Goal: Transaction & Acquisition: Download file/media

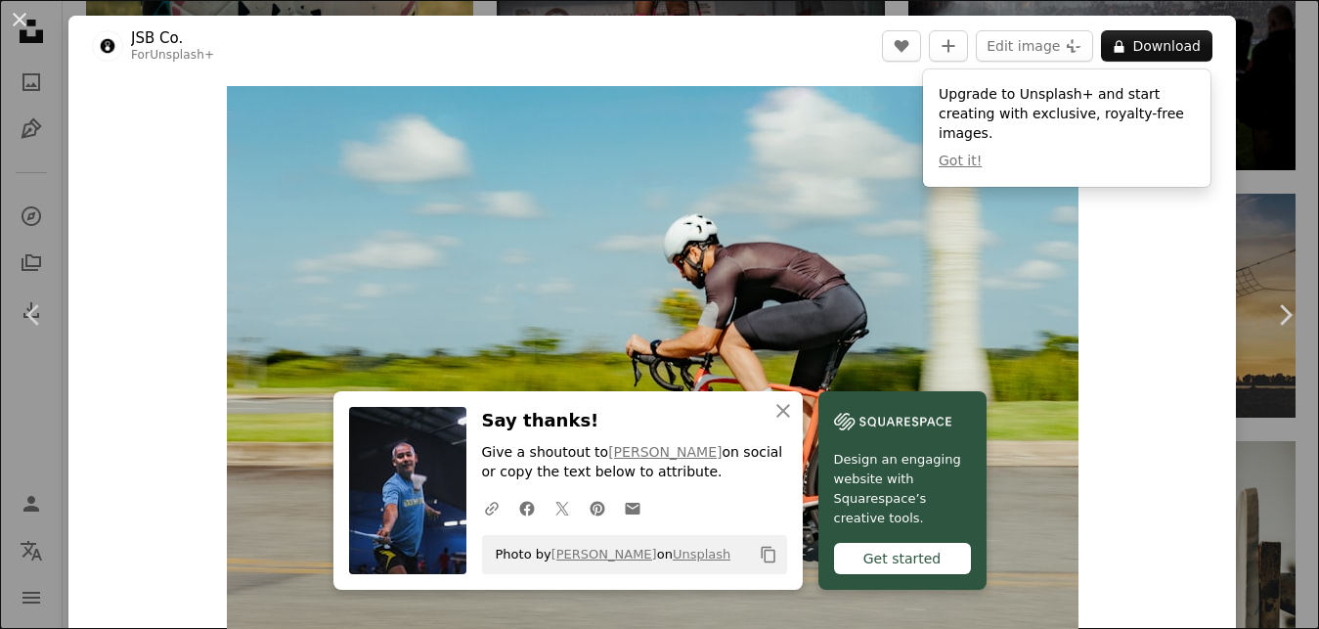
scroll to position [1114, 0]
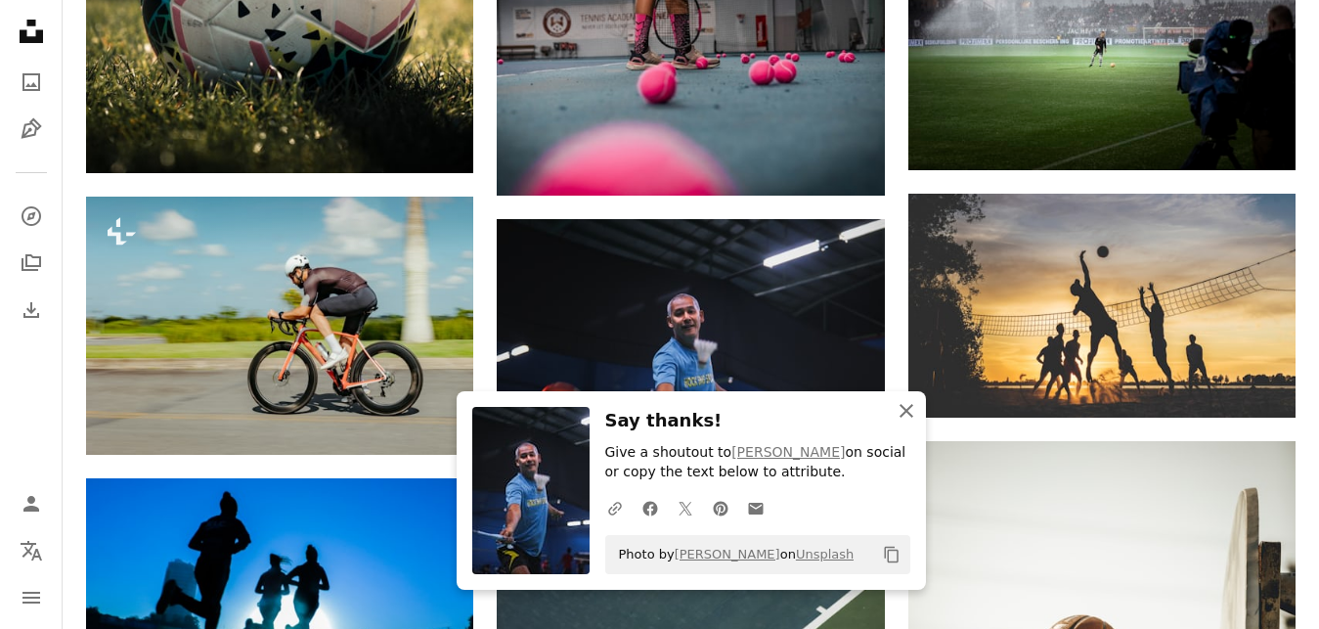
click at [908, 413] on icon "button" at bounding box center [907, 411] width 14 height 14
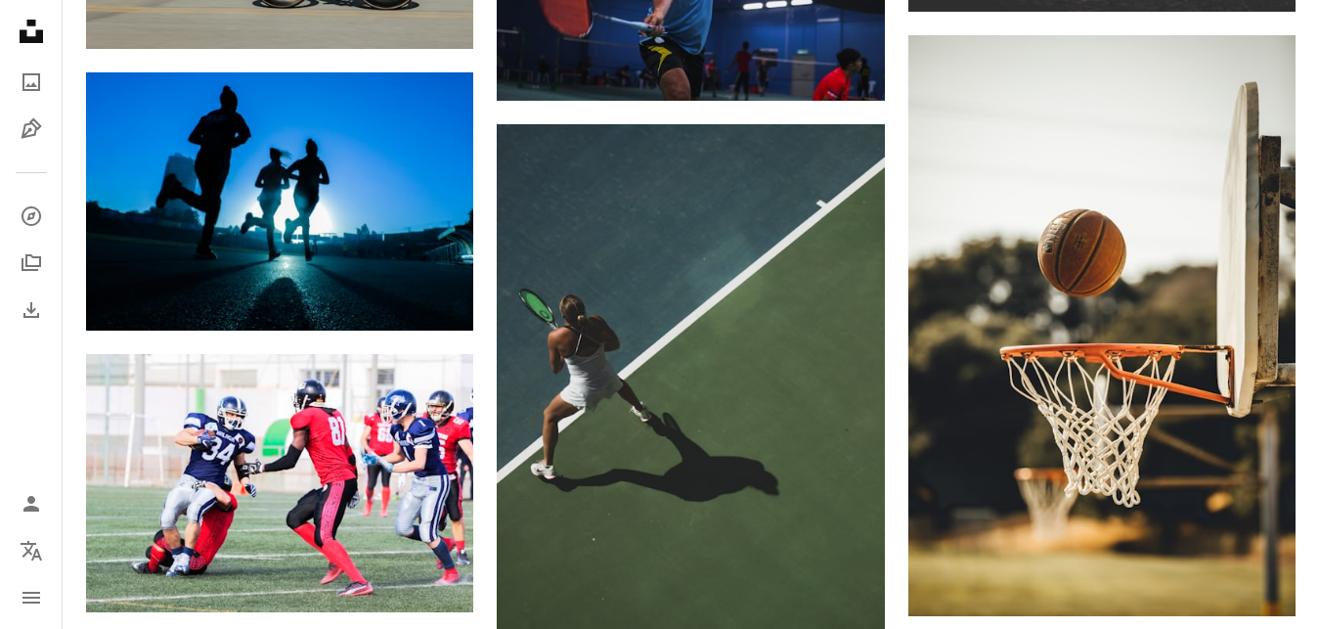
scroll to position [1563, 0]
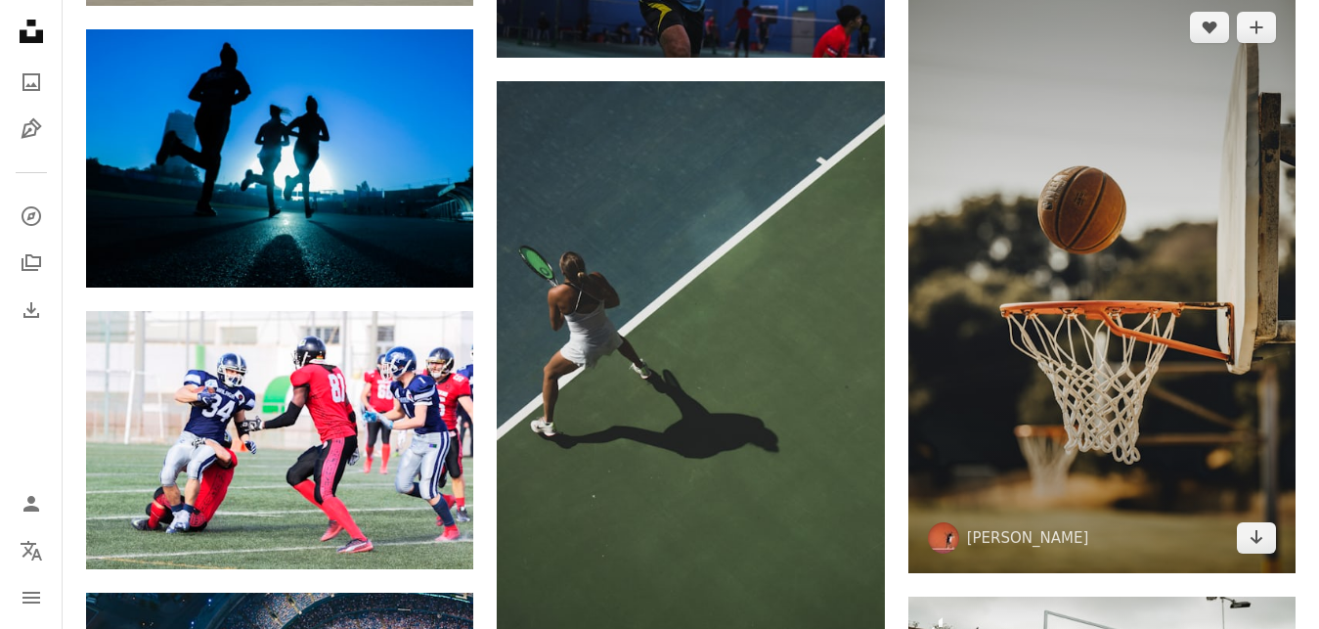
click at [1103, 412] on img at bounding box center [1102, 283] width 387 height 582
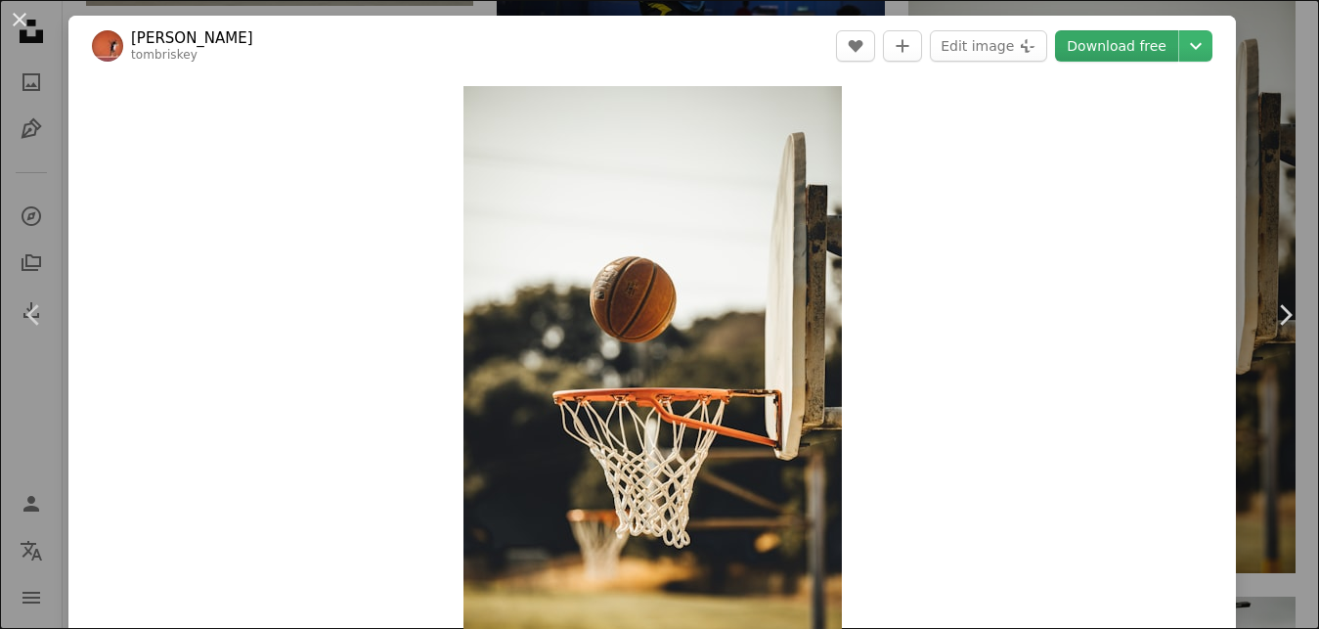
click at [1132, 45] on link "Download free" at bounding box center [1116, 45] width 123 height 31
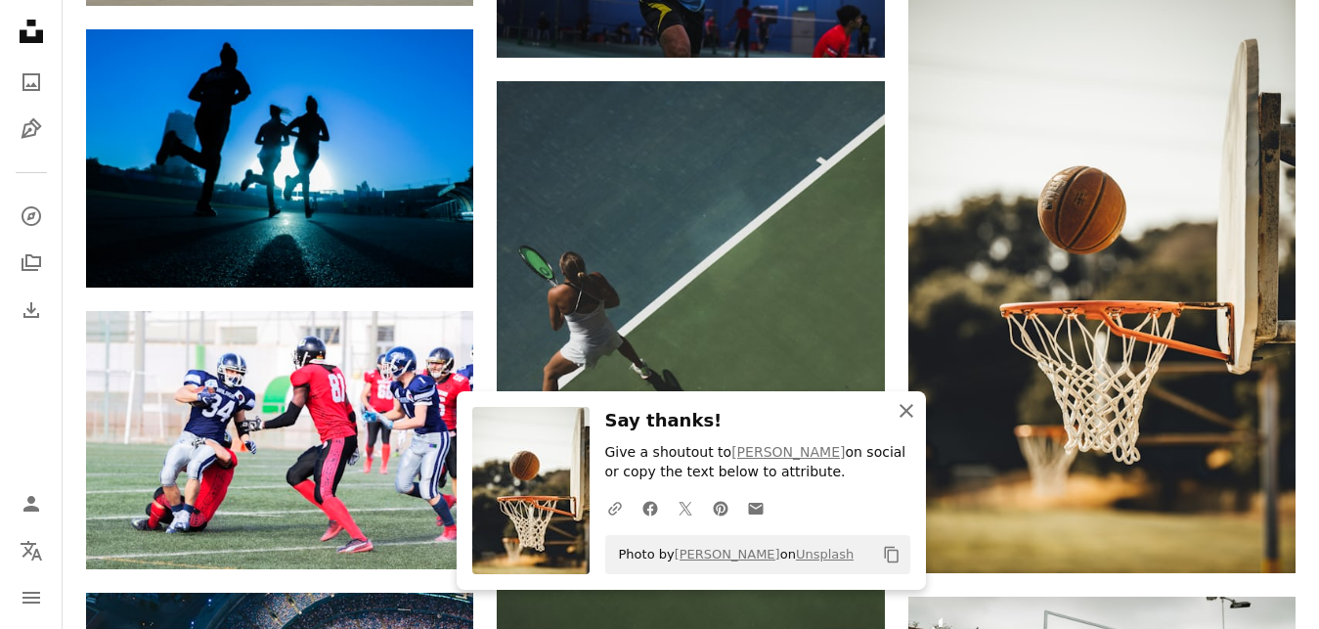
click at [906, 408] on icon "An X shape" at bounding box center [906, 410] width 23 height 23
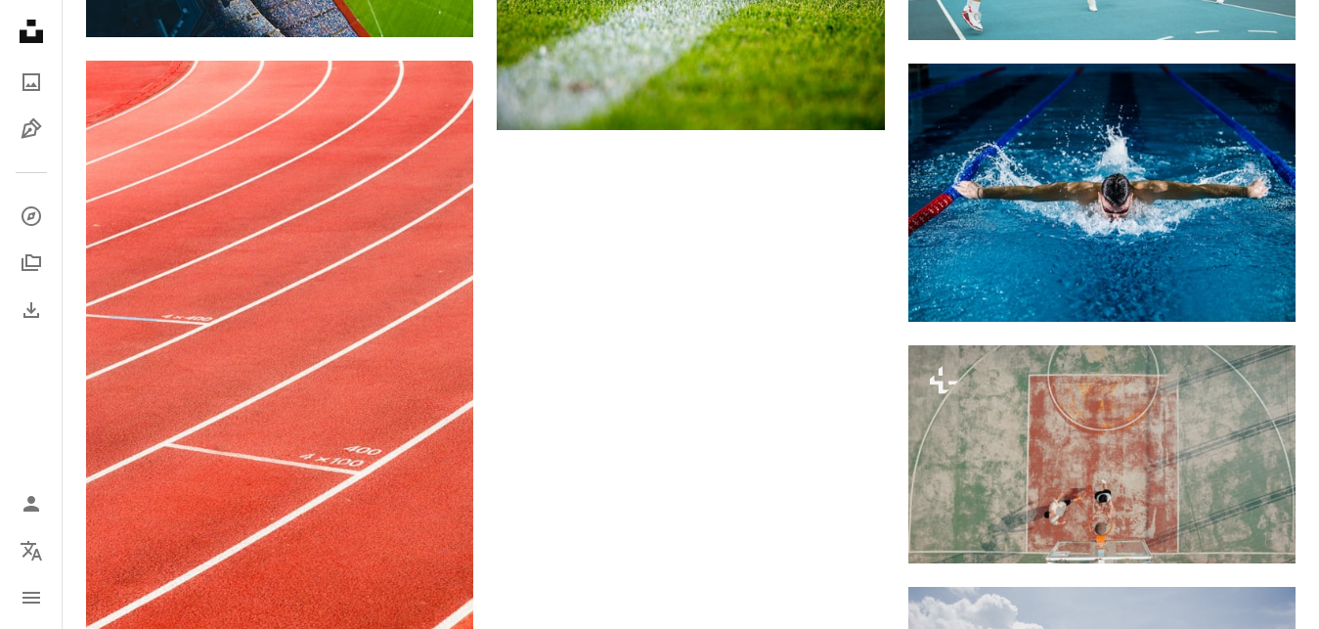
scroll to position [2374, 0]
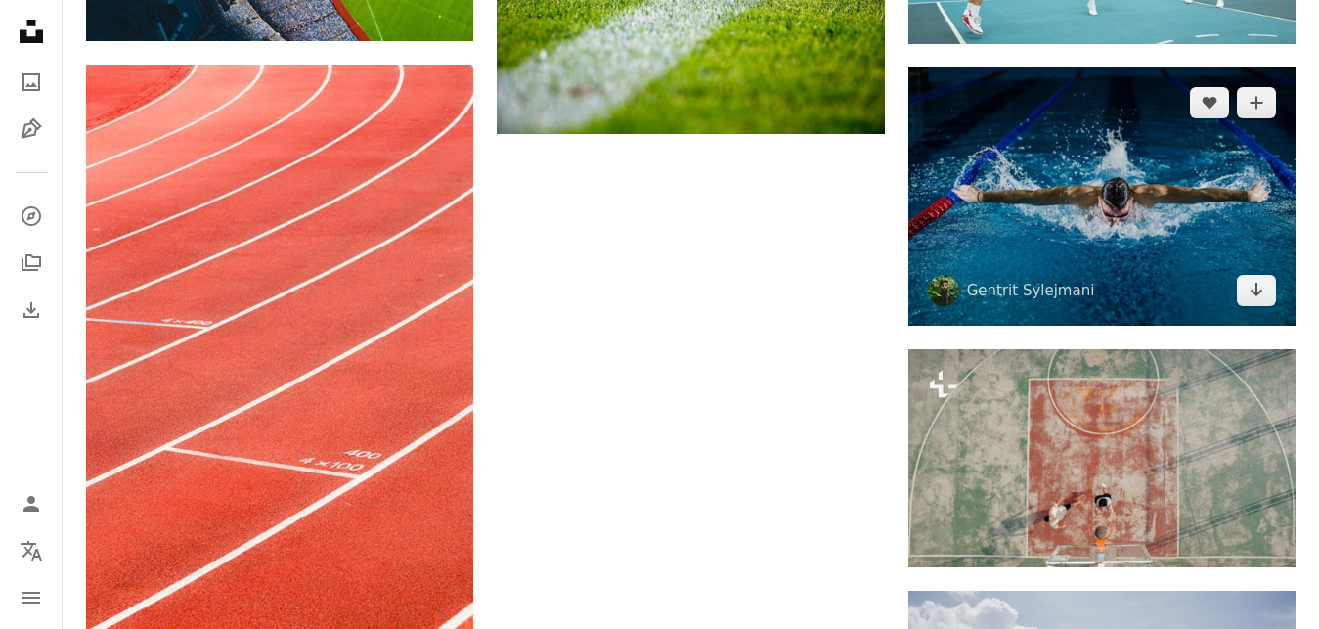
click at [1104, 243] on img at bounding box center [1102, 196] width 387 height 258
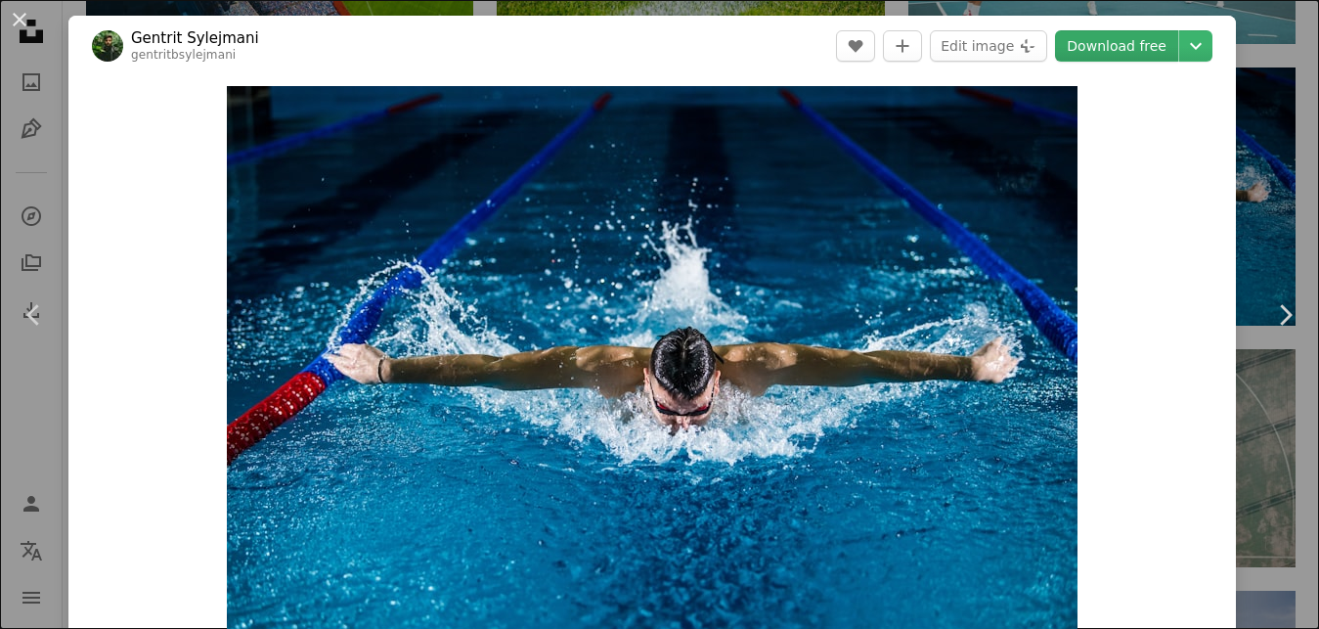
click at [1109, 49] on link "Download free" at bounding box center [1116, 45] width 123 height 31
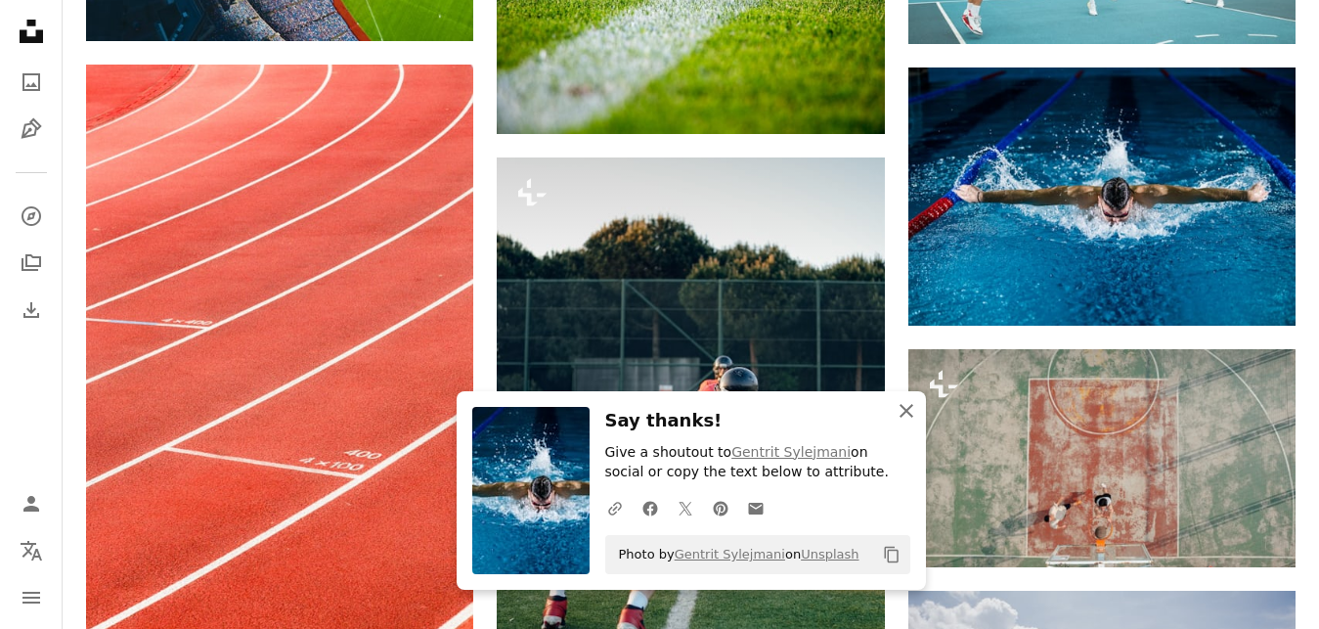
click at [902, 407] on icon "button" at bounding box center [907, 411] width 14 height 14
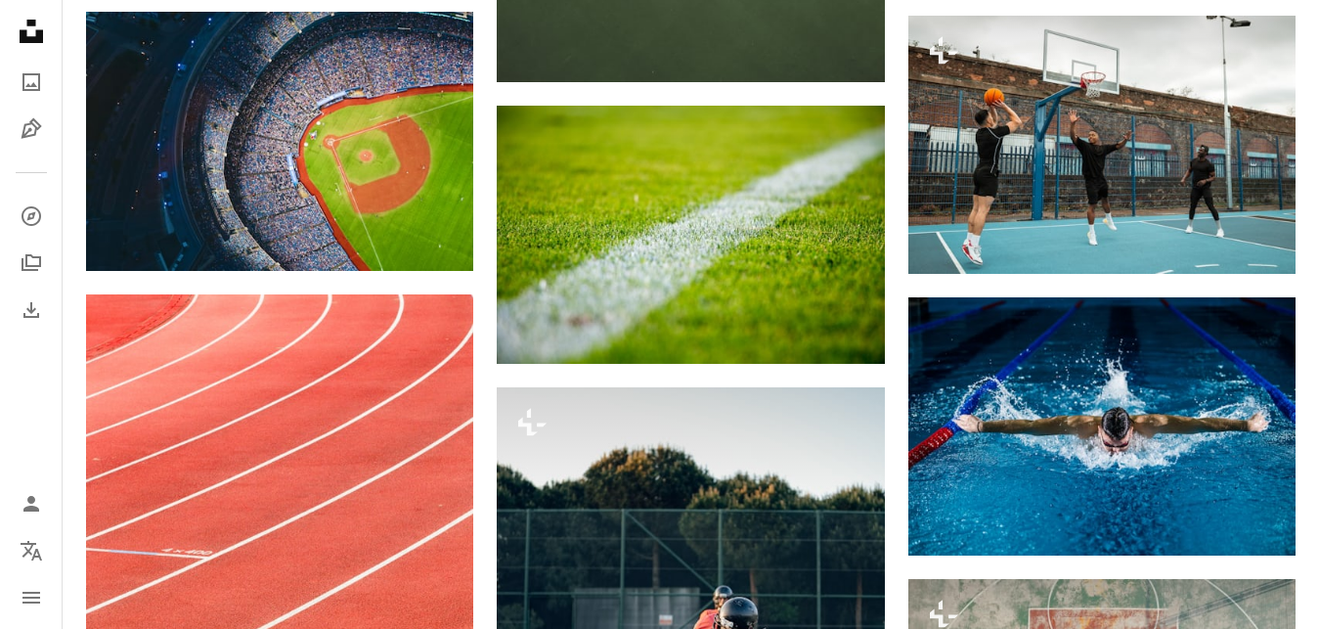
scroll to position [2124, 0]
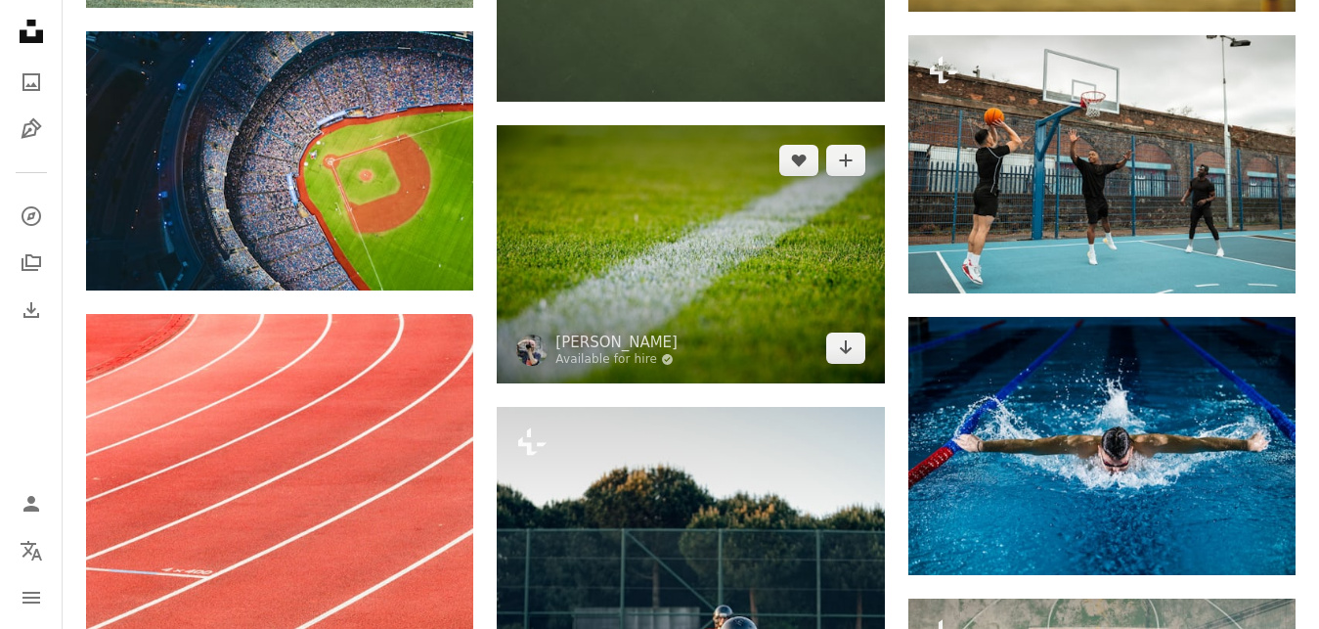
click at [726, 190] on img at bounding box center [690, 254] width 387 height 258
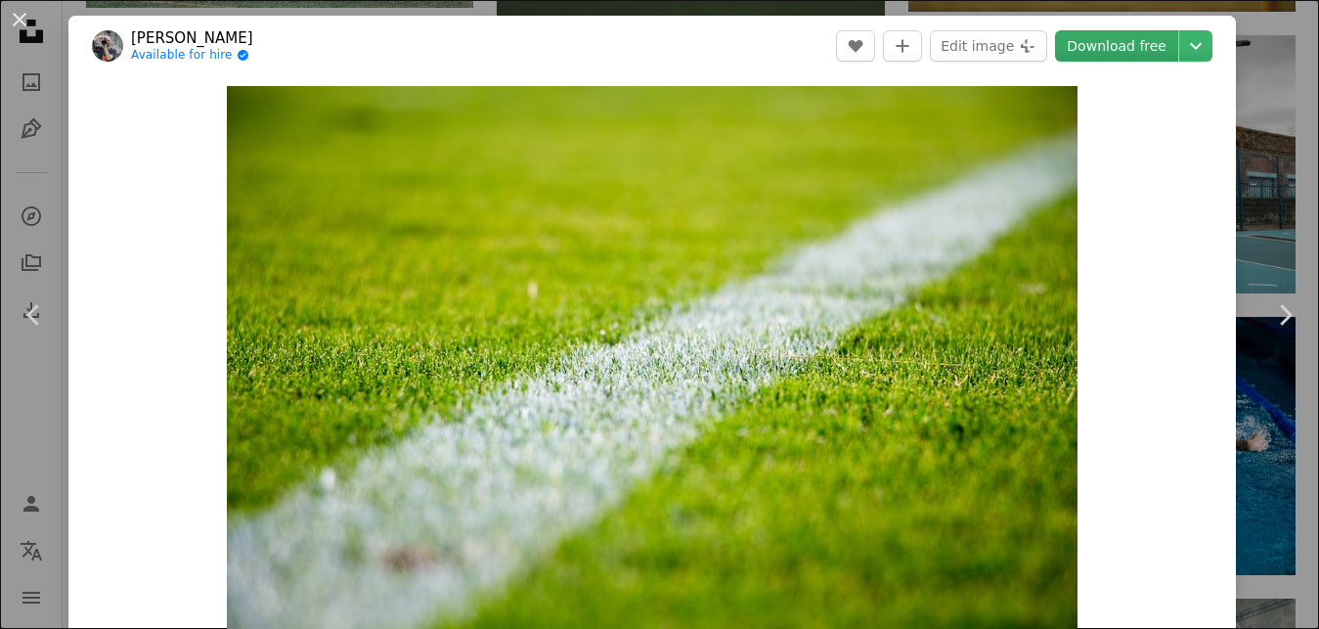
click at [1106, 43] on link "Download free" at bounding box center [1116, 45] width 123 height 31
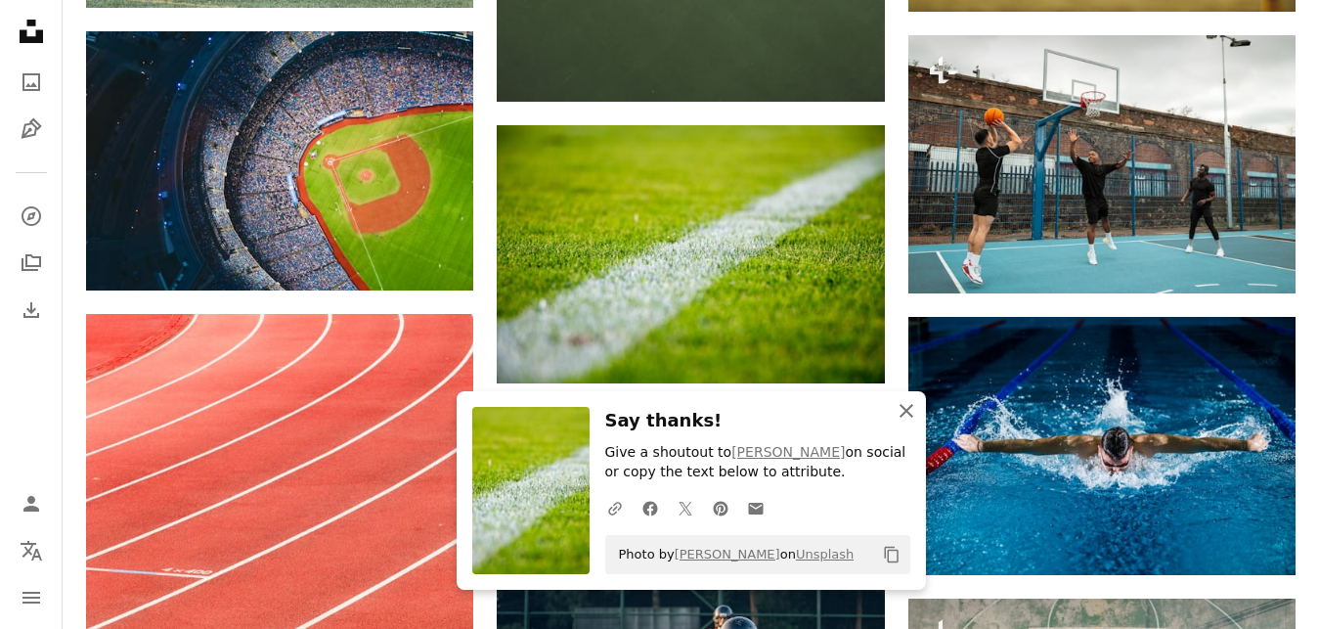
click at [902, 408] on icon "An X shape" at bounding box center [906, 410] width 23 height 23
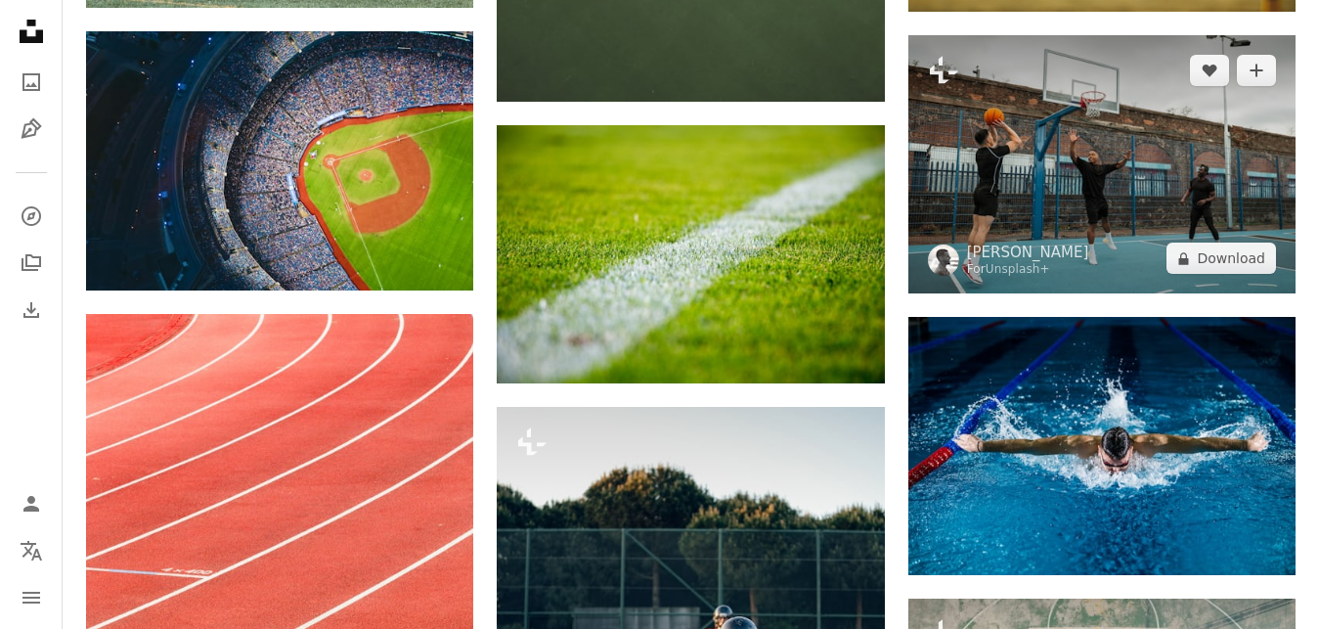
click at [1166, 176] on img at bounding box center [1102, 164] width 387 height 258
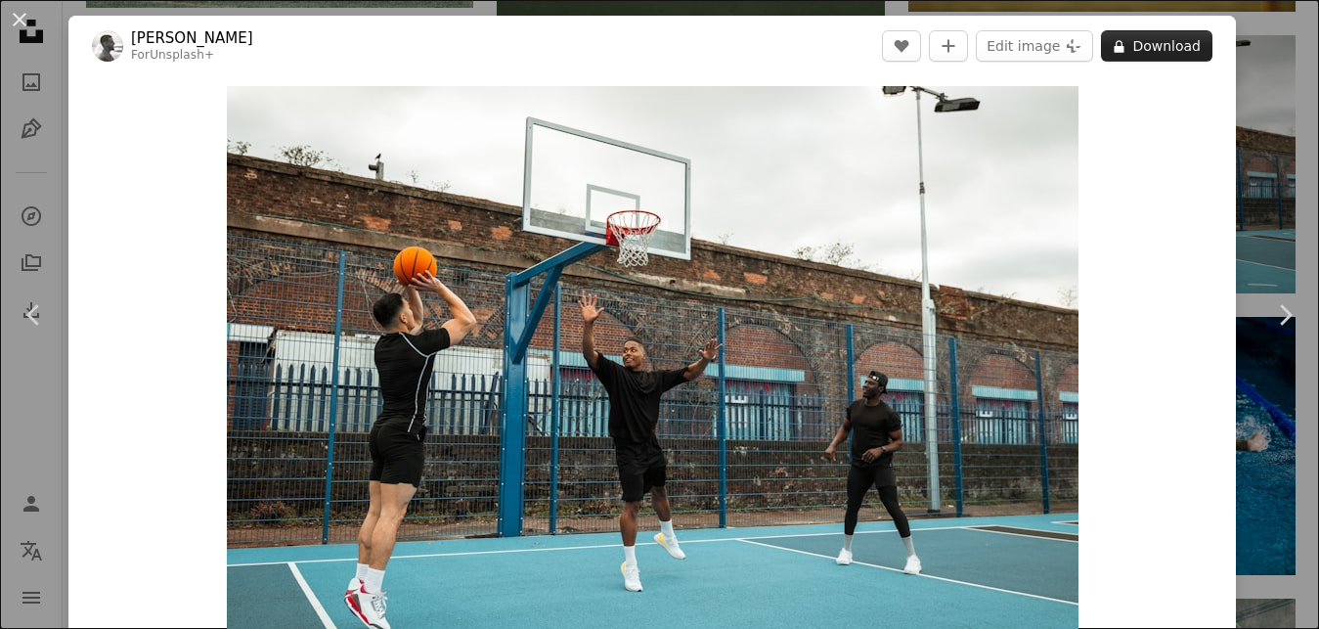
click at [1161, 45] on button "A lock Download" at bounding box center [1156, 45] width 111 height 31
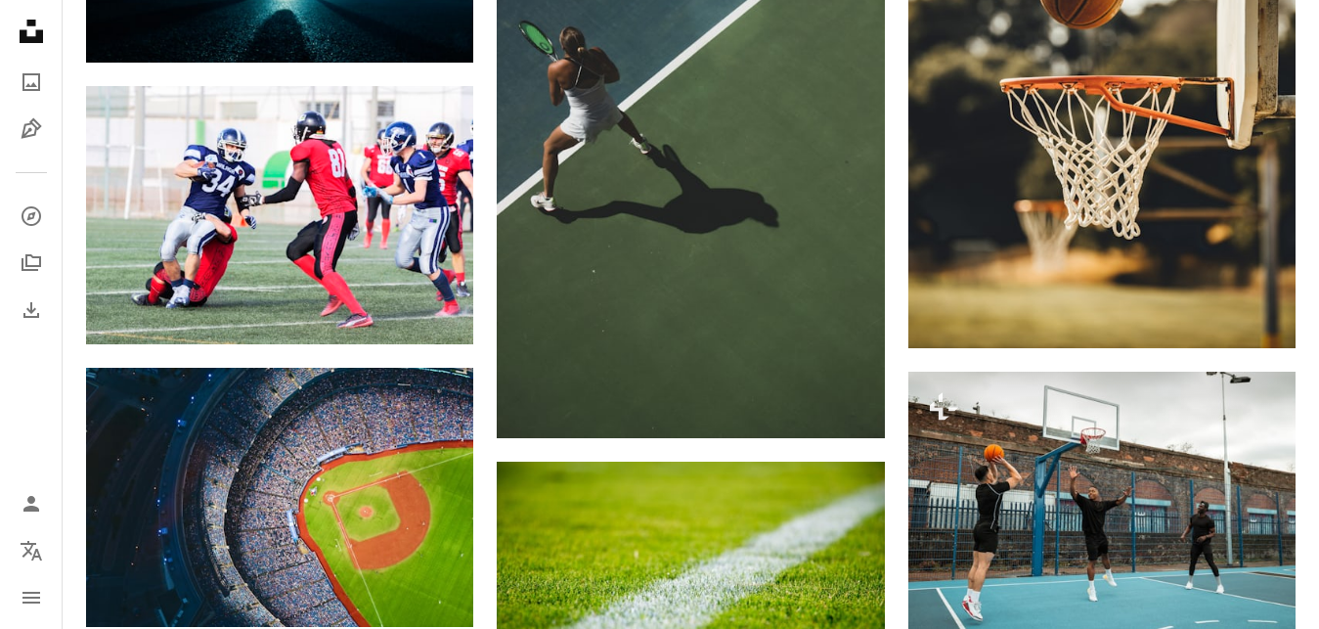
scroll to position [1775, 0]
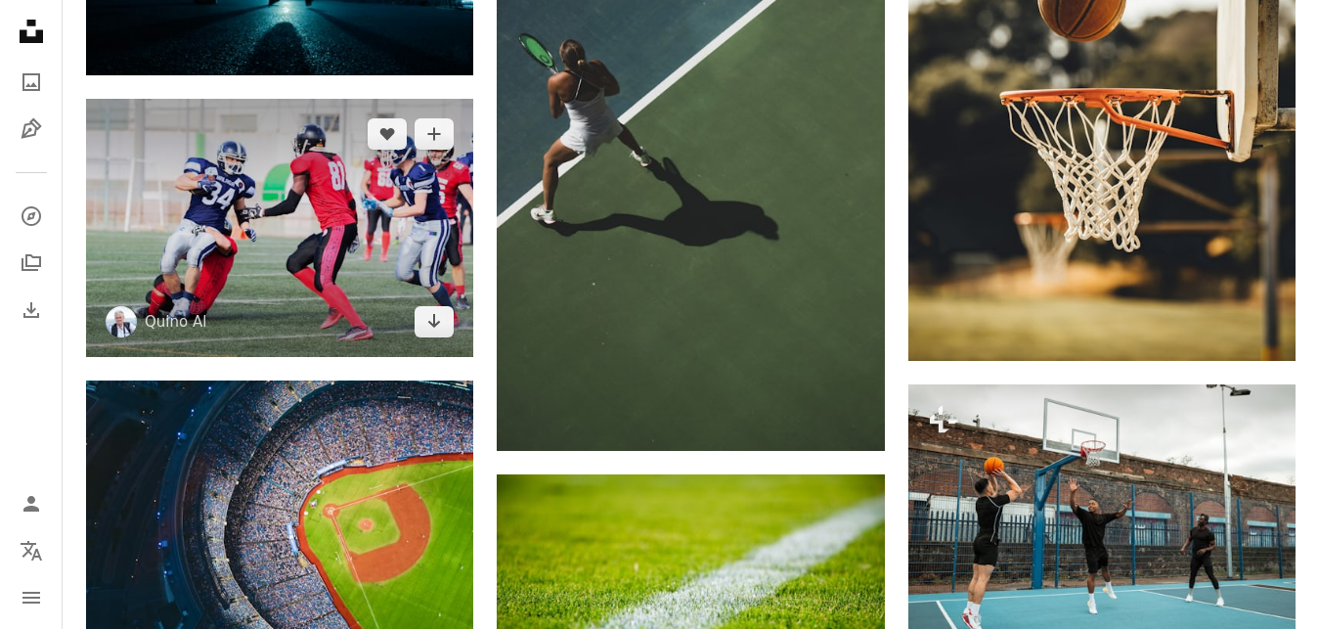
click at [387, 233] on img at bounding box center [279, 228] width 387 height 258
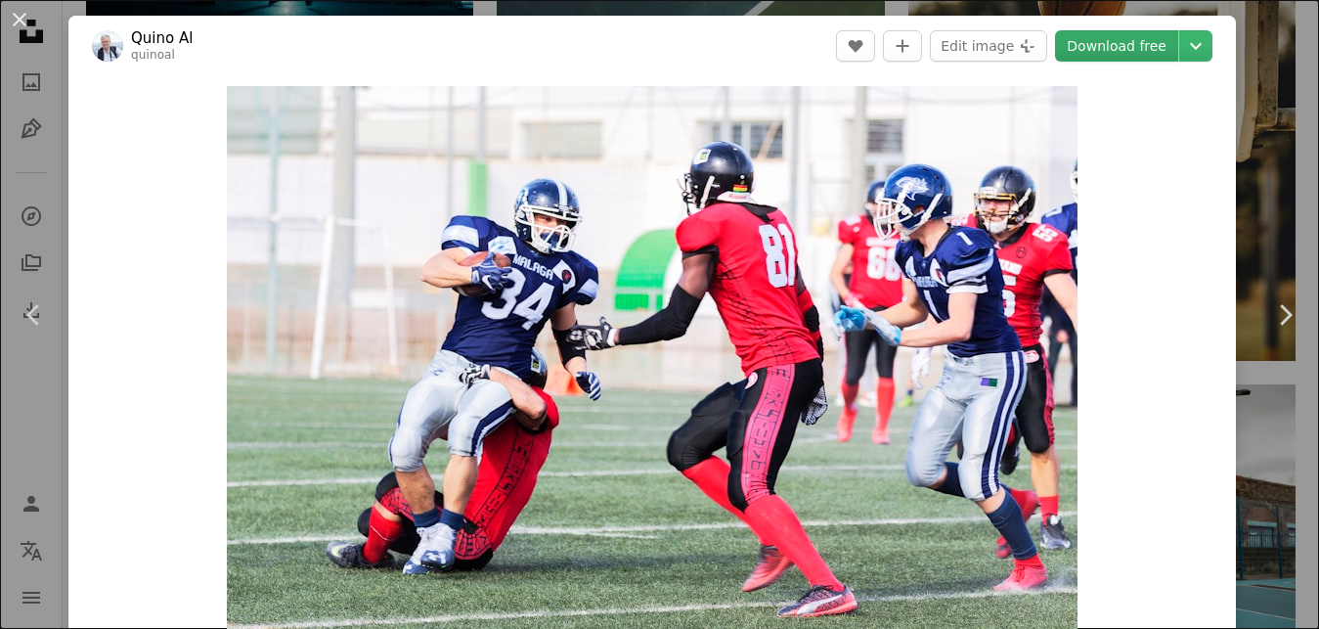
click at [1126, 44] on link "Download free" at bounding box center [1116, 45] width 123 height 31
